Goal: Task Accomplishment & Management: Manage account settings

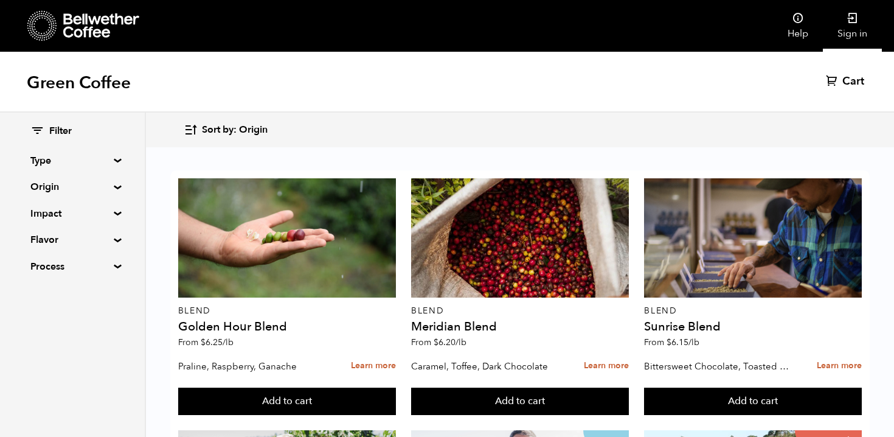
click at [863, 45] on link "Sign in" at bounding box center [852, 26] width 59 height 52
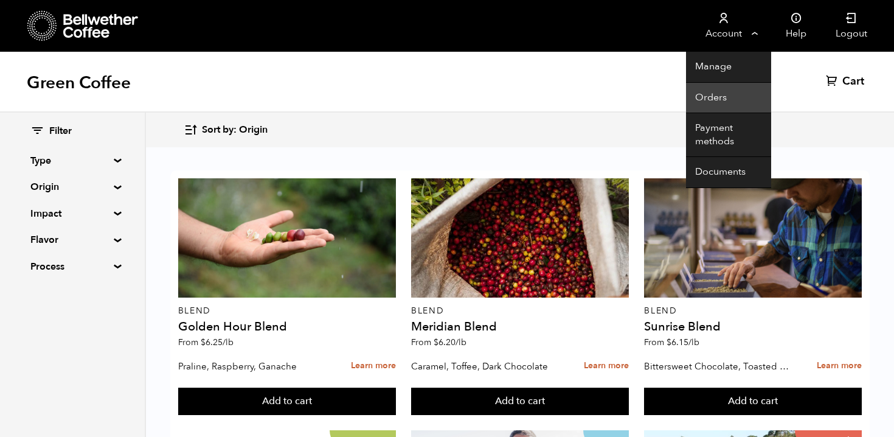
click at [747, 103] on link "Orders" at bounding box center [728, 98] width 85 height 31
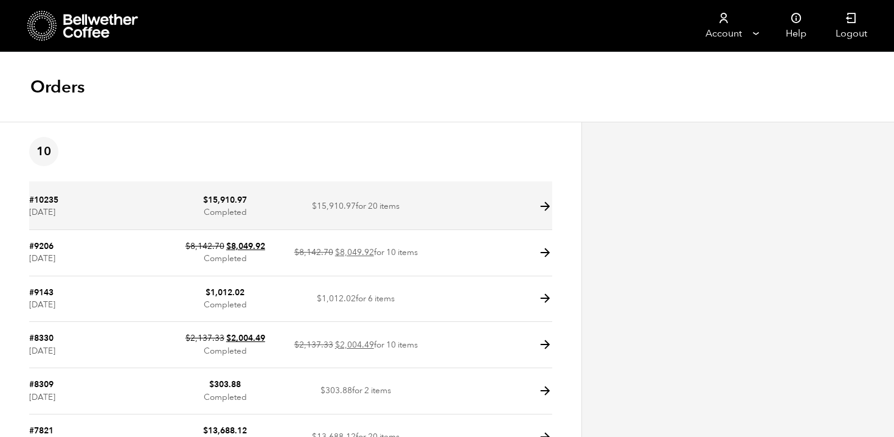
click at [542, 213] on link at bounding box center [545, 211] width 14 height 12
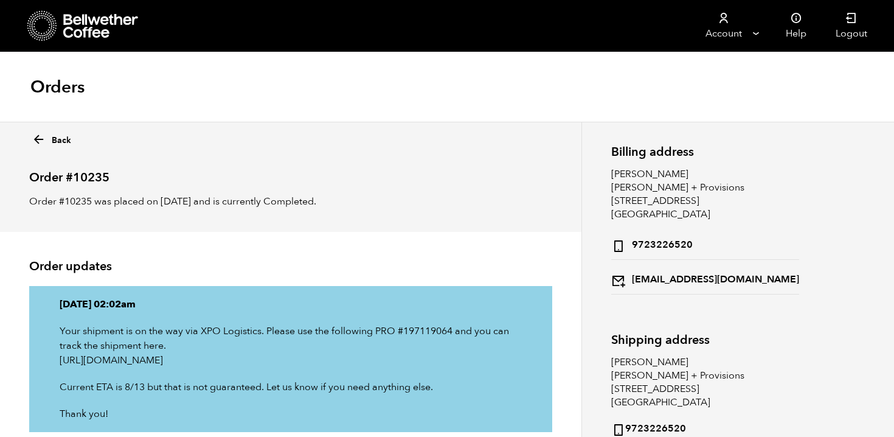
click at [40, 137] on icon at bounding box center [39, 140] width 14 height 14
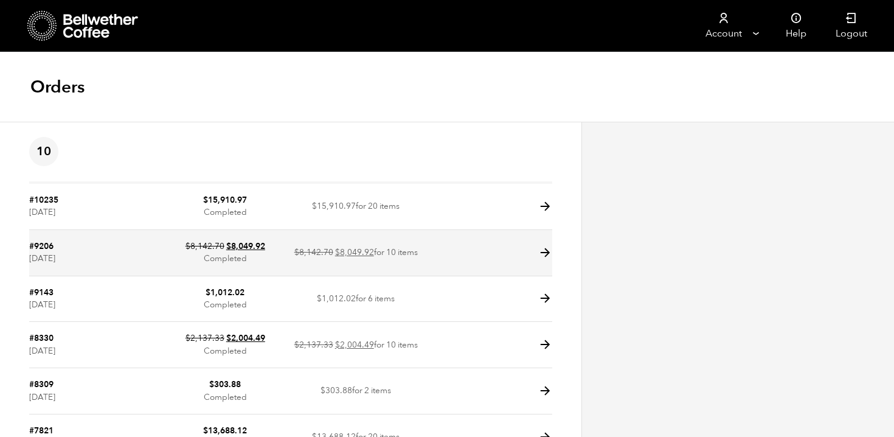
click at [550, 247] on icon at bounding box center [545, 253] width 14 height 14
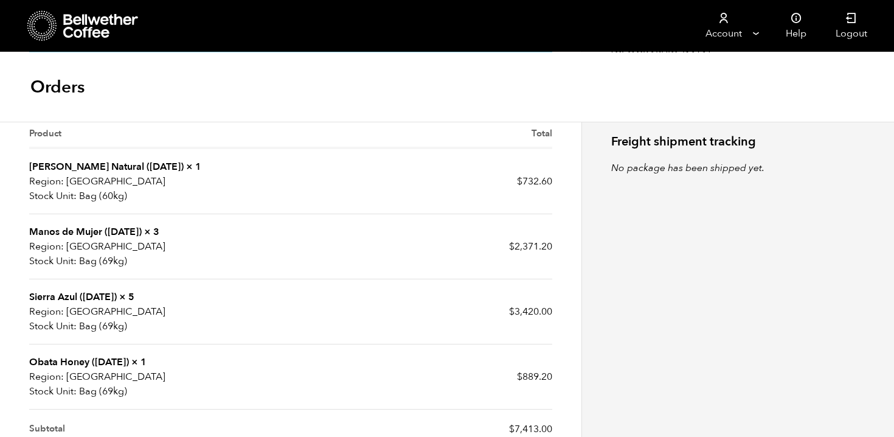
scroll to position [348, 0]
click at [120, 361] on link "Obata Honey (OCT 24)" at bounding box center [79, 360] width 100 height 13
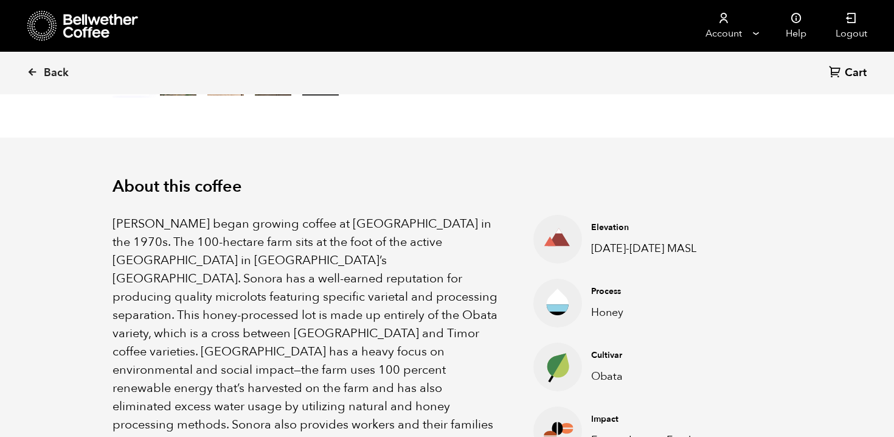
scroll to position [301, 0]
